Goal: Task Accomplishment & Management: Complete application form

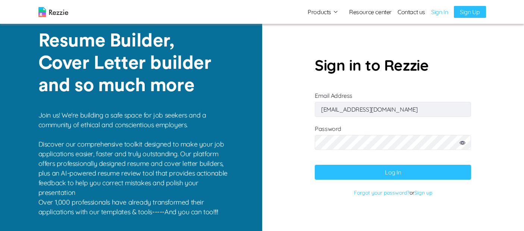
click at [415, 170] on button "Log In" at bounding box center [392, 172] width 156 height 15
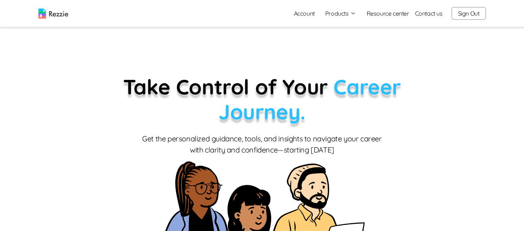
click at [338, 16] on button "Products" at bounding box center [340, 13] width 31 height 9
click at [346, 44] on link "AI Resume Review" at bounding box center [348, 42] width 91 height 15
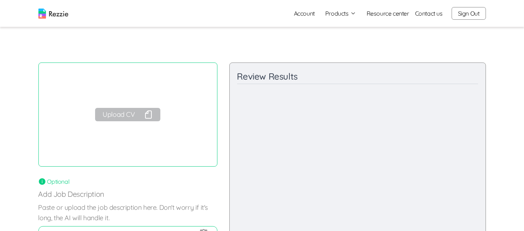
click at [126, 114] on button "Upload CV" at bounding box center [127, 114] width 65 height 13
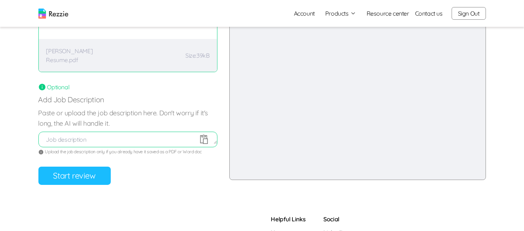
scroll to position [96, 0]
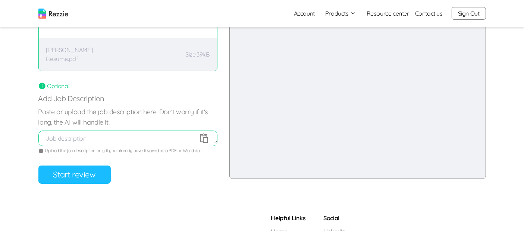
click at [92, 169] on button "Start review" at bounding box center [74, 175] width 72 height 18
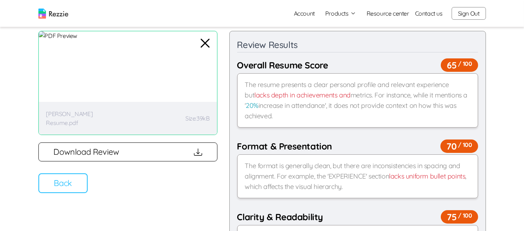
scroll to position [0, 0]
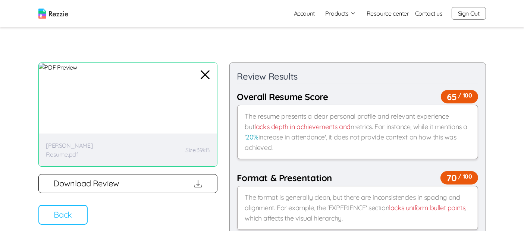
click at [64, 222] on button "Back" at bounding box center [62, 215] width 49 height 20
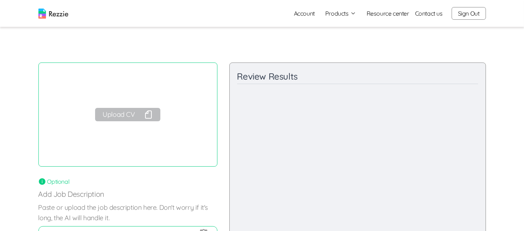
click at [127, 116] on button "Upload CV" at bounding box center [127, 114] width 65 height 13
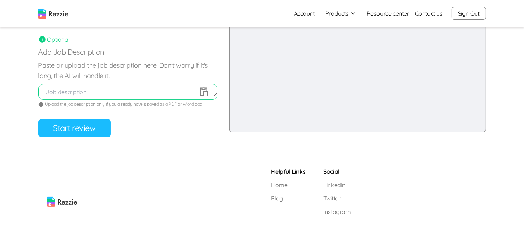
scroll to position [161, 0]
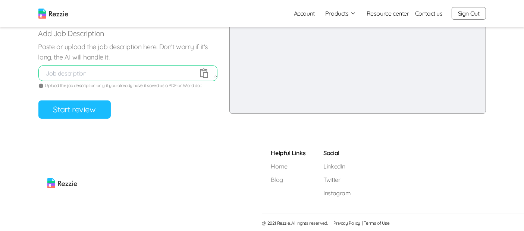
click at [119, 71] on textarea at bounding box center [128, 73] width 178 height 9
paste textarea "About Us Barekho Integrated Services Limited is a dynamic and forward-thinking …"
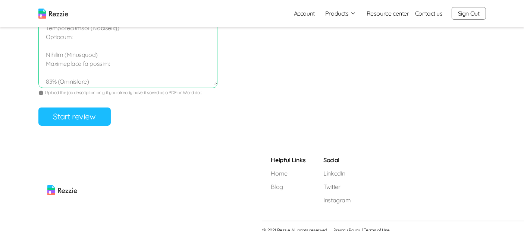
scroll to position [492, 0]
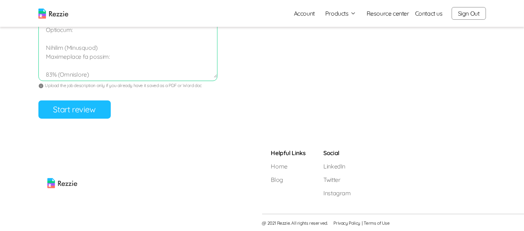
type textarea "About Us Barekho Integrated Services Limited is a dynamic and forward-thinking …"
click at [78, 111] on button "Start review" at bounding box center [74, 110] width 72 height 18
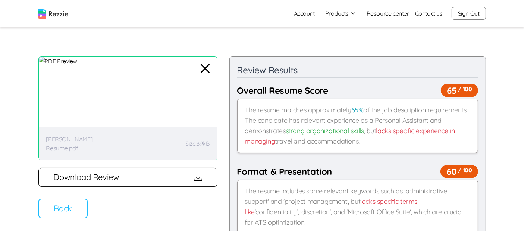
scroll to position [0, 0]
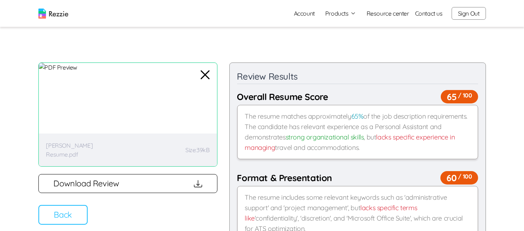
click at [82, 213] on button "Back" at bounding box center [62, 215] width 49 height 20
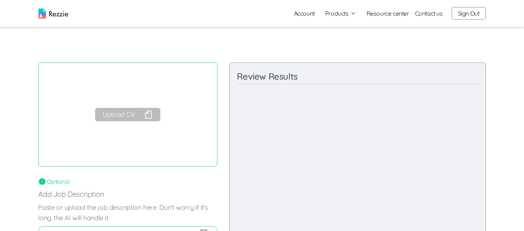
click at [466, 12] on button "Sign Out" at bounding box center [468, 13] width 34 height 13
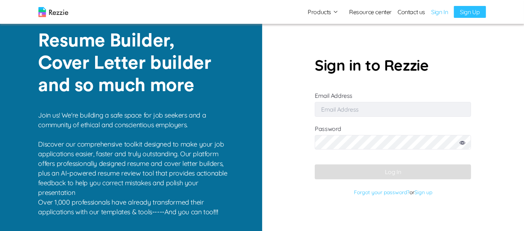
type input "[EMAIL_ADDRESS][DOMAIN_NAME]"
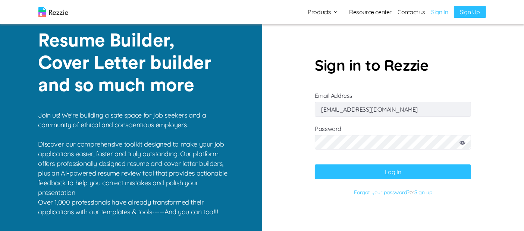
click at [399, 169] on button "Log In" at bounding box center [392, 172] width 156 height 15
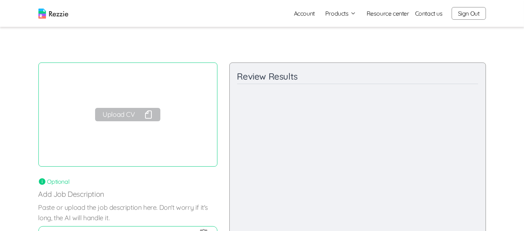
click at [56, 15] on img at bounding box center [53, 14] width 30 height 10
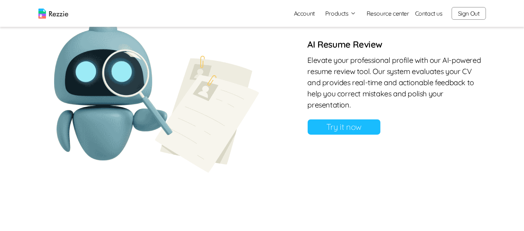
scroll to position [652, 0]
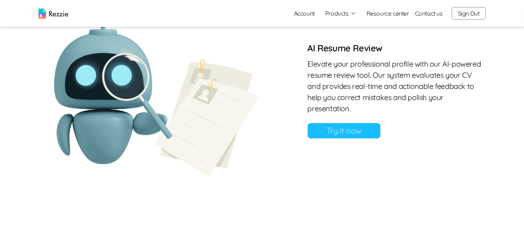
click at [340, 130] on link "Try it now" at bounding box center [343, 130] width 73 height 15
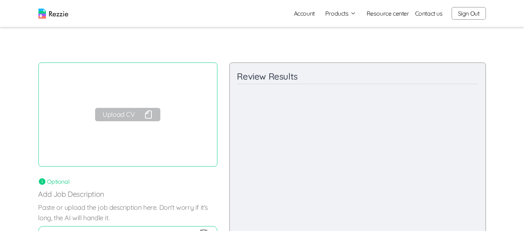
click at [127, 115] on button "Upload CV" at bounding box center [127, 114] width 65 height 13
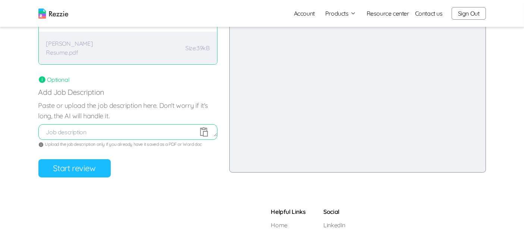
scroll to position [104, 0]
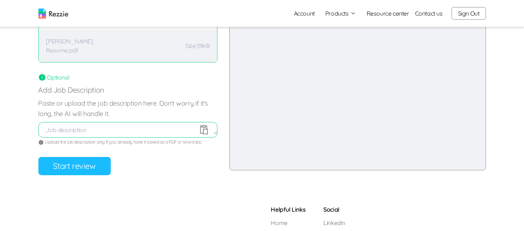
click at [77, 167] on button "Start review" at bounding box center [74, 166] width 72 height 18
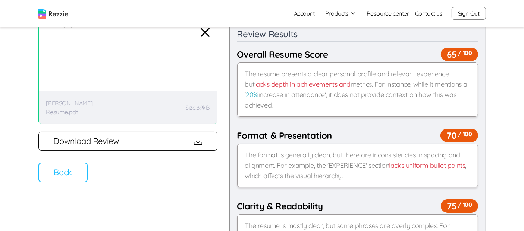
scroll to position [35, 0]
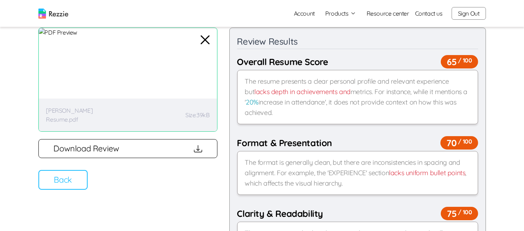
click at [65, 184] on button "Back" at bounding box center [62, 180] width 49 height 20
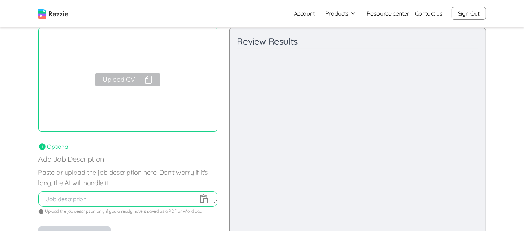
click at [120, 79] on button "Upload CV" at bounding box center [127, 79] width 65 height 13
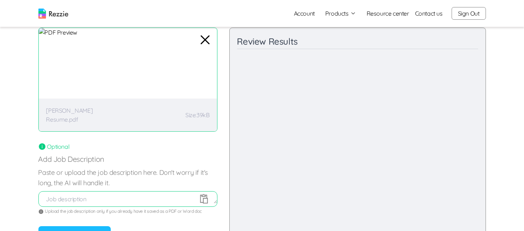
click at [118, 199] on textarea at bounding box center [128, 199] width 178 height 9
paste textarea "About Us Barekho Integrated Services Limited is a dynamic and forward-thinking …"
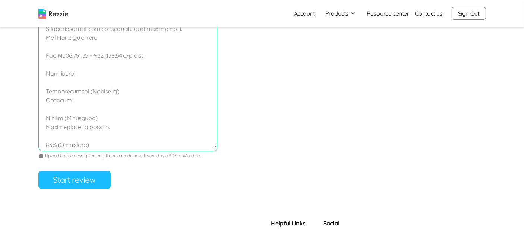
scroll to position [422, 0]
type textarea "About Us Barekho Integrated Services Limited is a dynamic and forward-thinking …"
click at [67, 179] on button "Start review" at bounding box center [74, 180] width 72 height 18
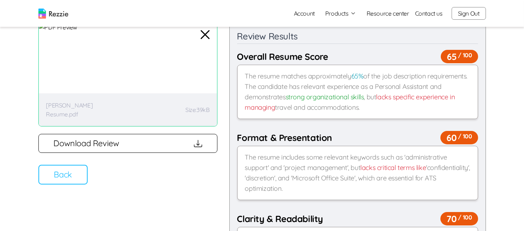
scroll to position [49, 0]
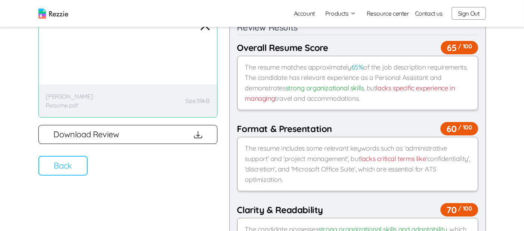
click at [69, 165] on button "Back" at bounding box center [62, 166] width 49 height 20
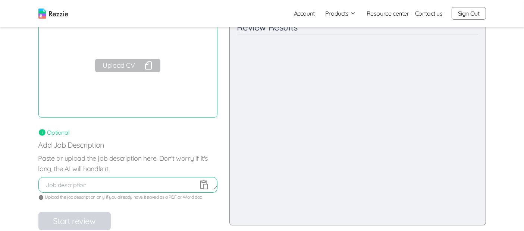
click at [341, 13] on button "Products" at bounding box center [340, 13] width 31 height 9
click at [347, 28] on link "Resume & Cover Letter Builder" at bounding box center [348, 27] width 91 height 15
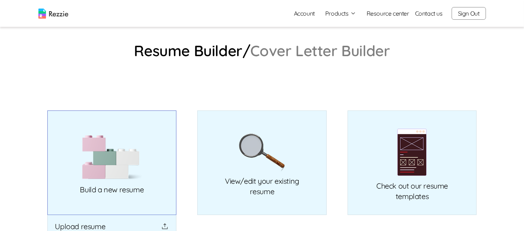
click at [114, 143] on img at bounding box center [112, 157] width 60 height 45
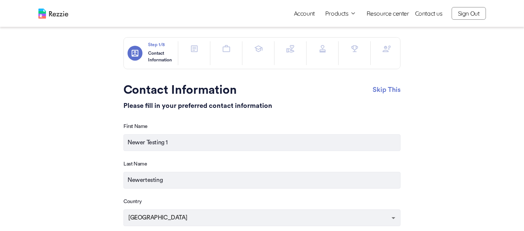
scroll to position [7, 0]
click at [191, 53] on icon "button" at bounding box center [194, 49] width 9 height 9
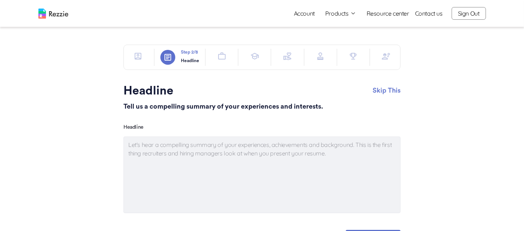
click at [141, 54] on icon "button" at bounding box center [138, 56] width 7 height 7
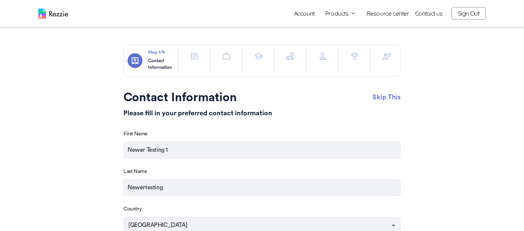
click at [337, 14] on button "Products" at bounding box center [340, 13] width 31 height 9
click at [341, 28] on link "Resume & Cover Letter Builder" at bounding box center [348, 27] width 91 height 15
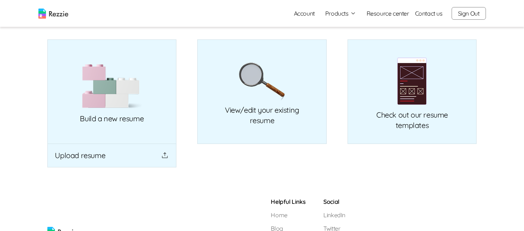
scroll to position [75, 0]
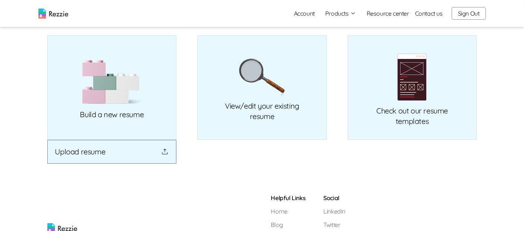
click at [83, 154] on button "Upload resume" at bounding box center [111, 152] width 129 height 24
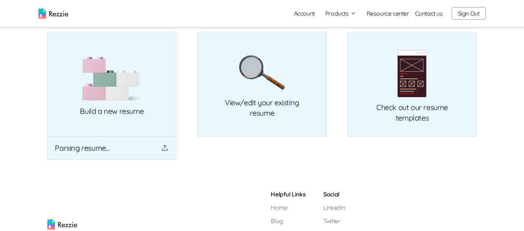
scroll to position [81, 0]
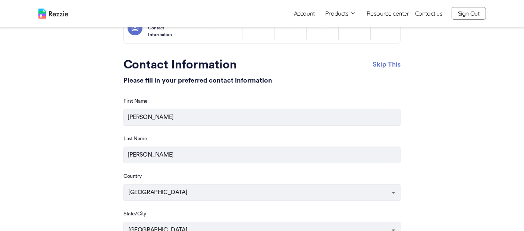
scroll to position [15, 0]
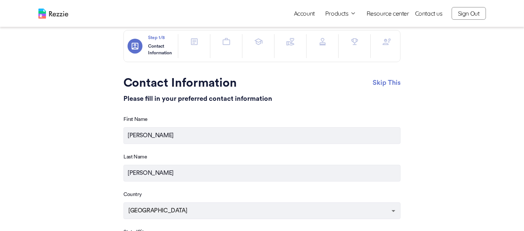
click at [194, 44] on icon "button" at bounding box center [194, 41] width 7 height 7
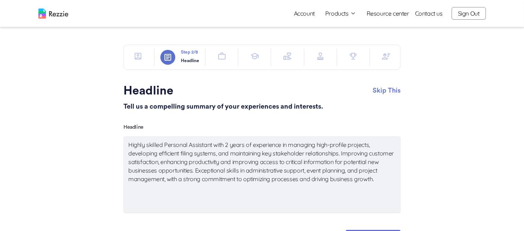
click at [230, 58] on div at bounding box center [221, 56] width 20 height 15
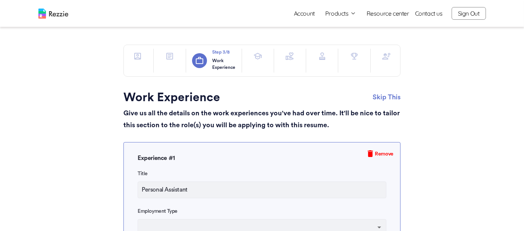
click at [387, 61] on button "button" at bounding box center [386, 56] width 15 height 15
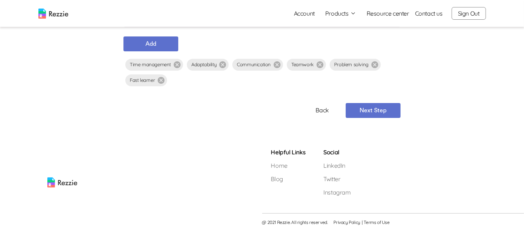
scroll to position [220, 0]
click at [373, 111] on button "Next Step" at bounding box center [372, 110] width 55 height 15
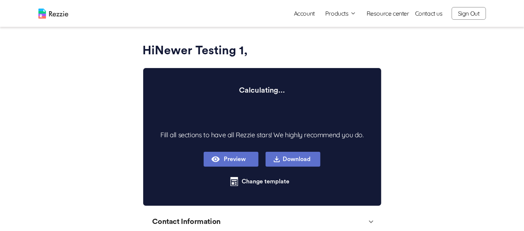
type textarea "x"
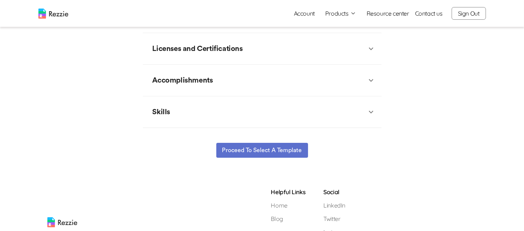
click at [359, 109] on div "Skills" at bounding box center [258, 112] width 218 height 22
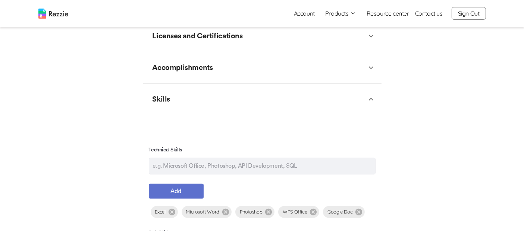
scroll to position [332, 0]
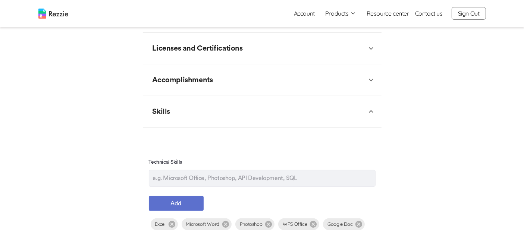
click at [366, 50] on icon at bounding box center [370, 48] width 9 height 9
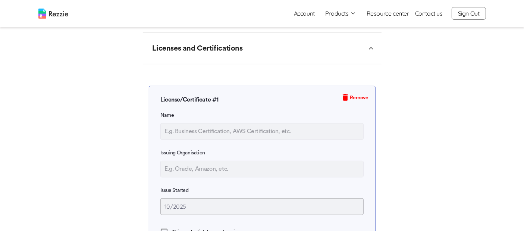
click at [366, 50] on div "Licenses and Certifications" at bounding box center [258, 48] width 218 height 22
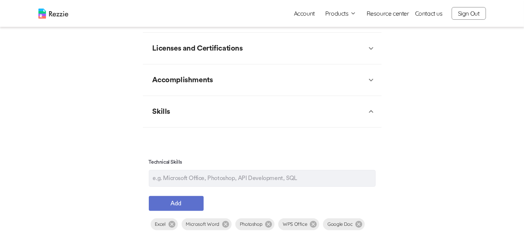
click at [339, 72] on div "Accomplishments" at bounding box center [258, 80] width 218 height 22
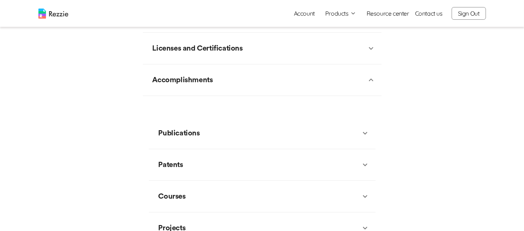
click at [339, 72] on div "Accomplishments" at bounding box center [258, 80] width 218 height 22
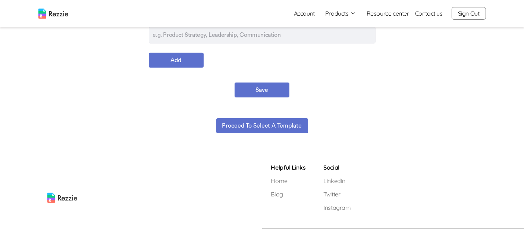
scroll to position [566, 0]
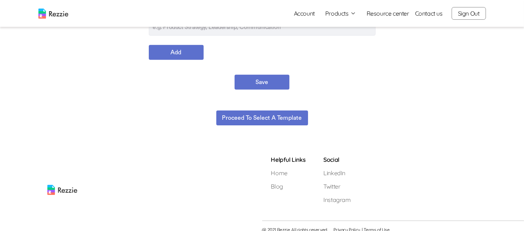
click at [262, 118] on button "Proceed to select a template" at bounding box center [262, 118] width 92 height 15
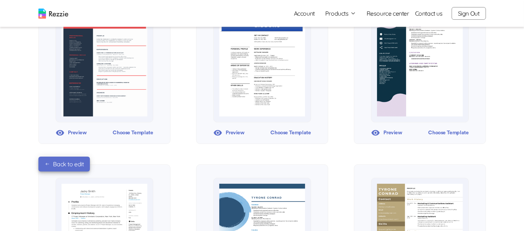
scroll to position [131, 0]
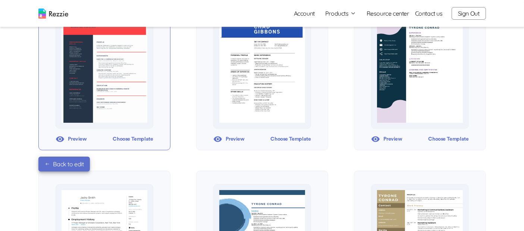
click at [131, 139] on div "Choose Template" at bounding box center [133, 139] width 40 height 11
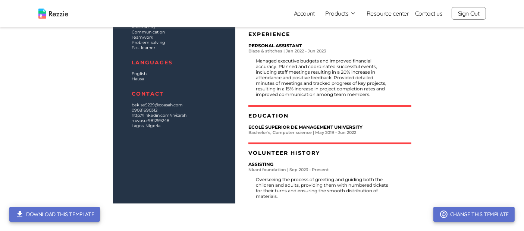
scroll to position [201, 0]
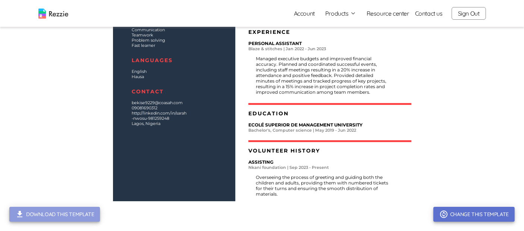
click at [84, 213] on button "Download this template" at bounding box center [54, 214] width 91 height 15
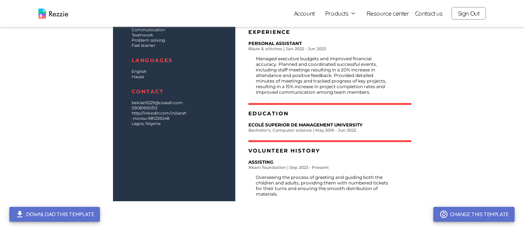
click at [471, 13] on button "Sign Out" at bounding box center [468, 13] width 34 height 13
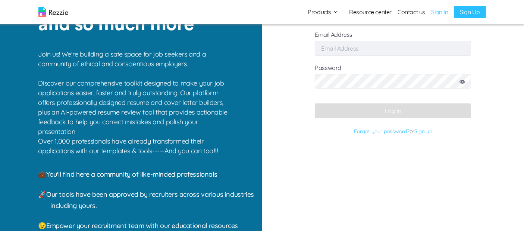
scroll to position [32, 0]
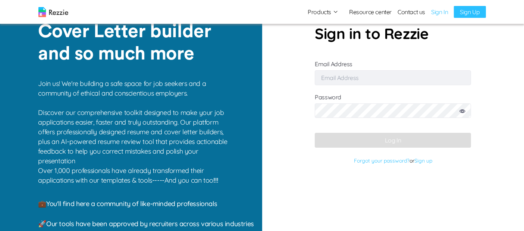
type input "[EMAIL_ADDRESS][DOMAIN_NAME]"
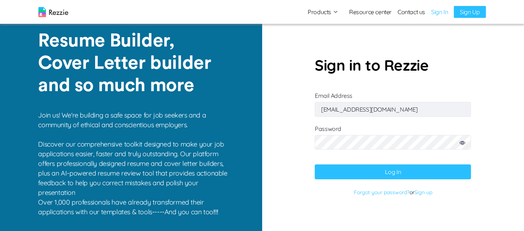
click at [58, 15] on img at bounding box center [53, 12] width 30 height 10
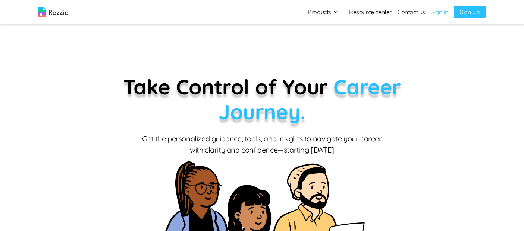
click at [439, 12] on link "Sign In" at bounding box center [439, 11] width 17 height 9
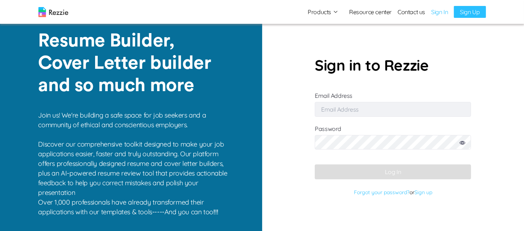
type input "[EMAIL_ADDRESS][DOMAIN_NAME]"
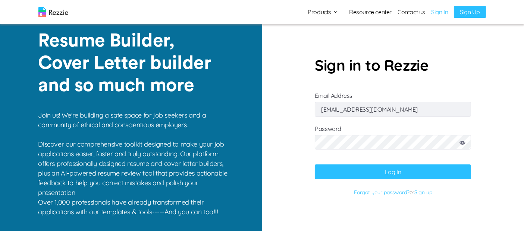
click at [414, 110] on input "[EMAIL_ADDRESS][DOMAIN_NAME]" at bounding box center [392, 109] width 156 height 15
click at [400, 120] on form "Sign in to Rezzie Email Address [EMAIL_ADDRESS][DOMAIN_NAME] Password Log In Fo…" at bounding box center [392, 126] width 156 height 145
click at [464, 141] on icon at bounding box center [462, 143] width 6 height 4
